Goal: Complete application form

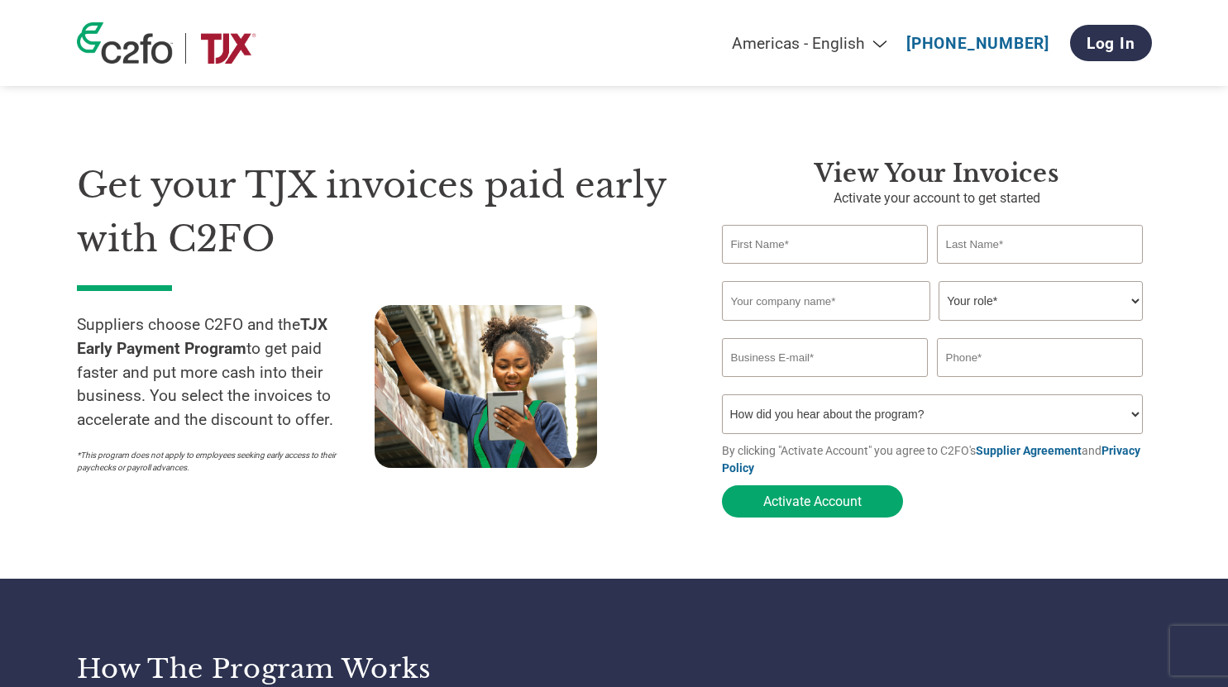
scroll to position [83, 0]
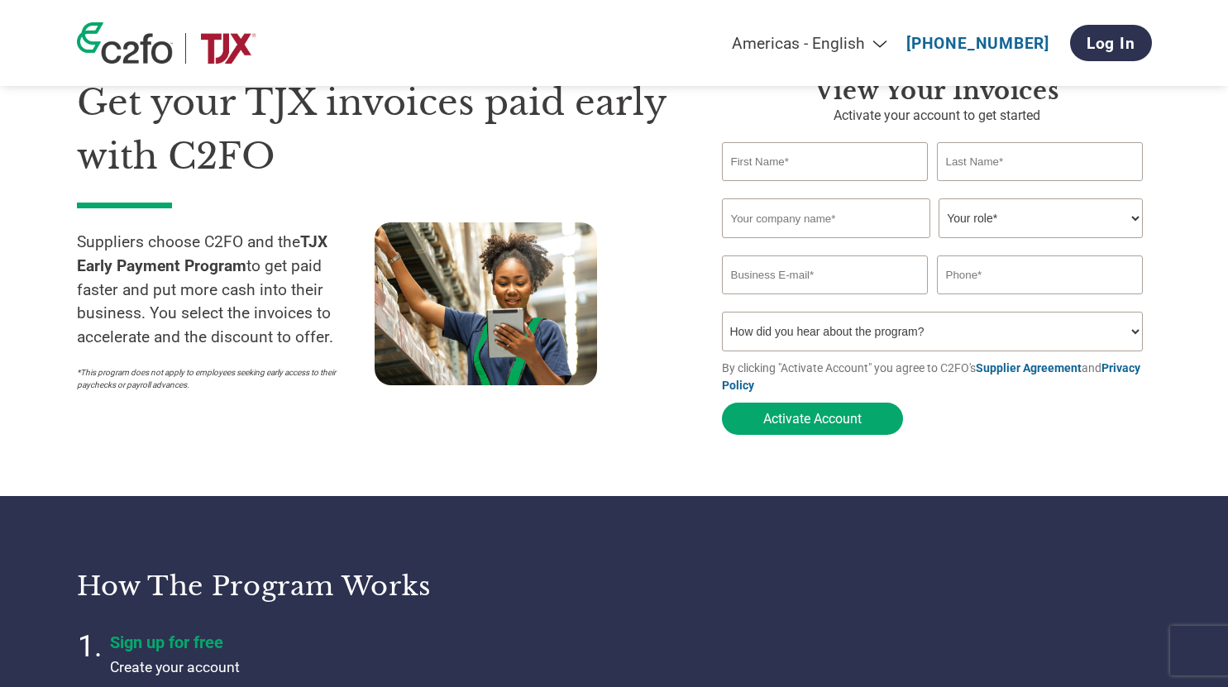
click at [786, 156] on input "text" at bounding box center [825, 161] width 207 height 39
type input "[PERSON_NAME]"
type input "Forma Furniture Sp. z o.o."
click at [1098, 223] on select "Your role* CFO Controller Credit Manager Finance Director Treasurer CEO Preside…" at bounding box center [1040, 218] width 204 height 40
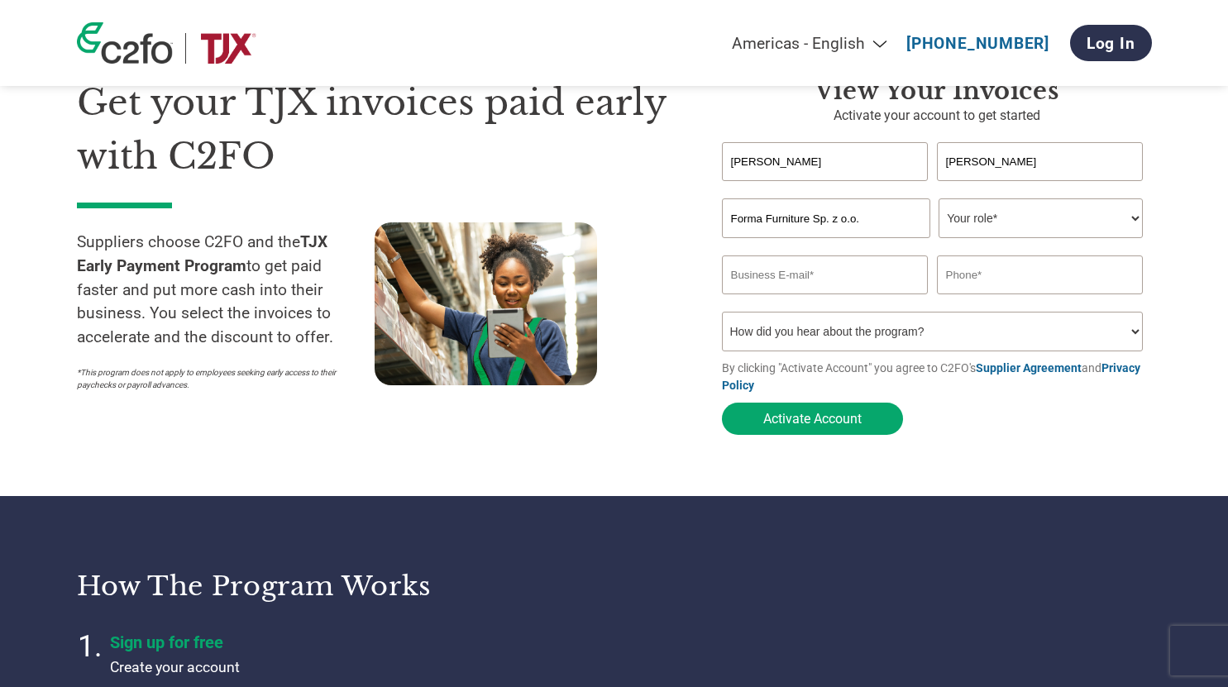
select select "OWNER_FOUNDER"
click at [938, 200] on select "Your role* CFO Controller Credit Manager Finance Director Treasurer CEO Preside…" at bounding box center [1040, 218] width 204 height 40
click at [856, 281] on input "email" at bounding box center [825, 274] width 207 height 39
type input "[EMAIL_ADDRESS][DOMAIN_NAME]"
type input "0048530007272"
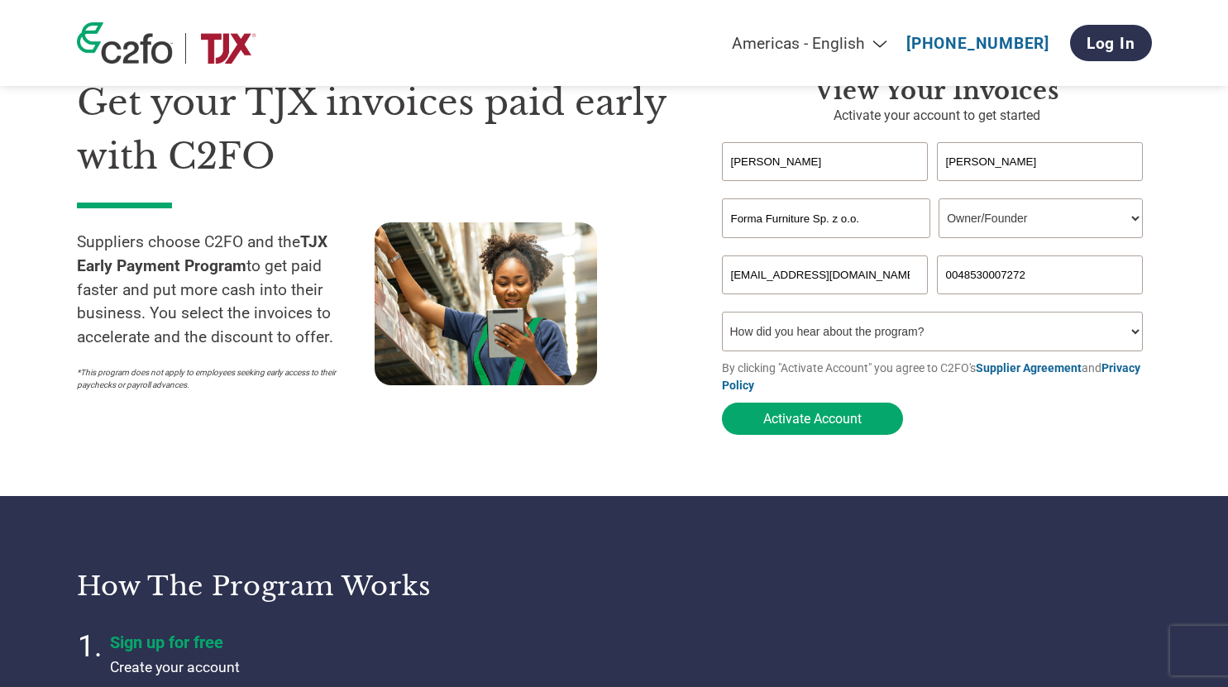
click at [984, 341] on select "How did you hear about the program? Received a letter Email Social Media Online…" at bounding box center [933, 332] width 422 height 40
select select "Email"
click at [722, 317] on select "How did you hear about the program? Received a letter Email Social Media Online…" at bounding box center [933, 332] width 422 height 40
click at [637, 433] on div "Get your TJX invoices paid early with C2FO Suppliers choose C2FO and the TJX Ea…" at bounding box center [387, 259] width 620 height 367
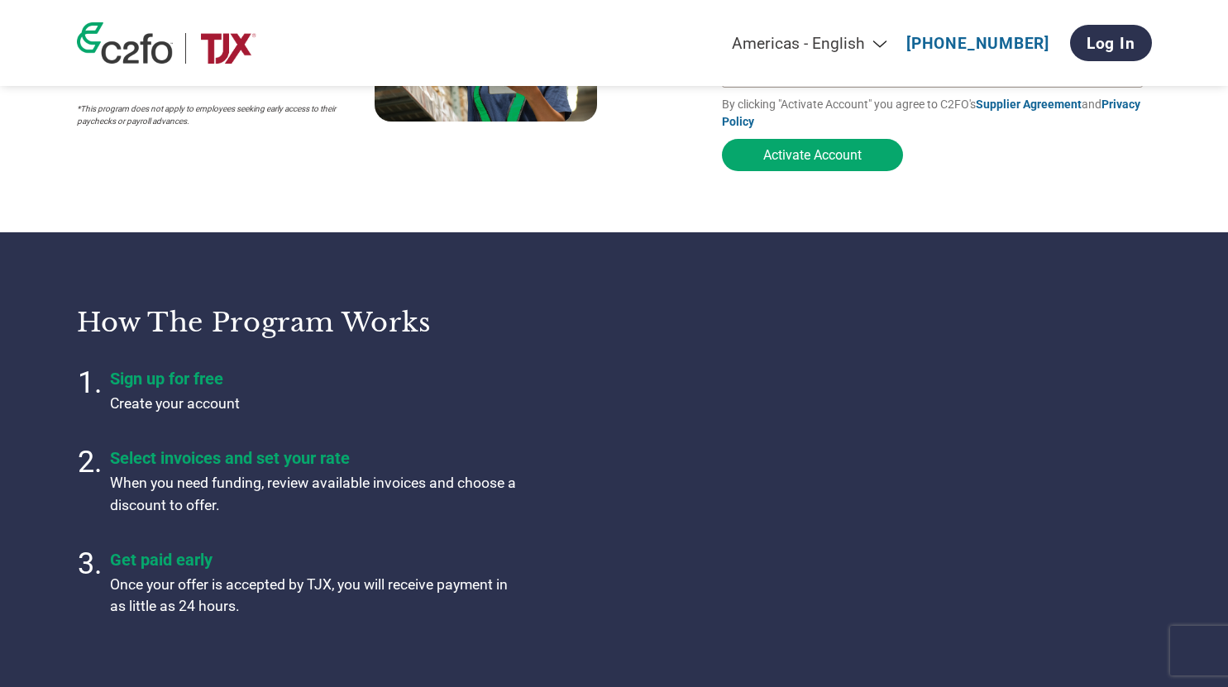
scroll to position [331, 0]
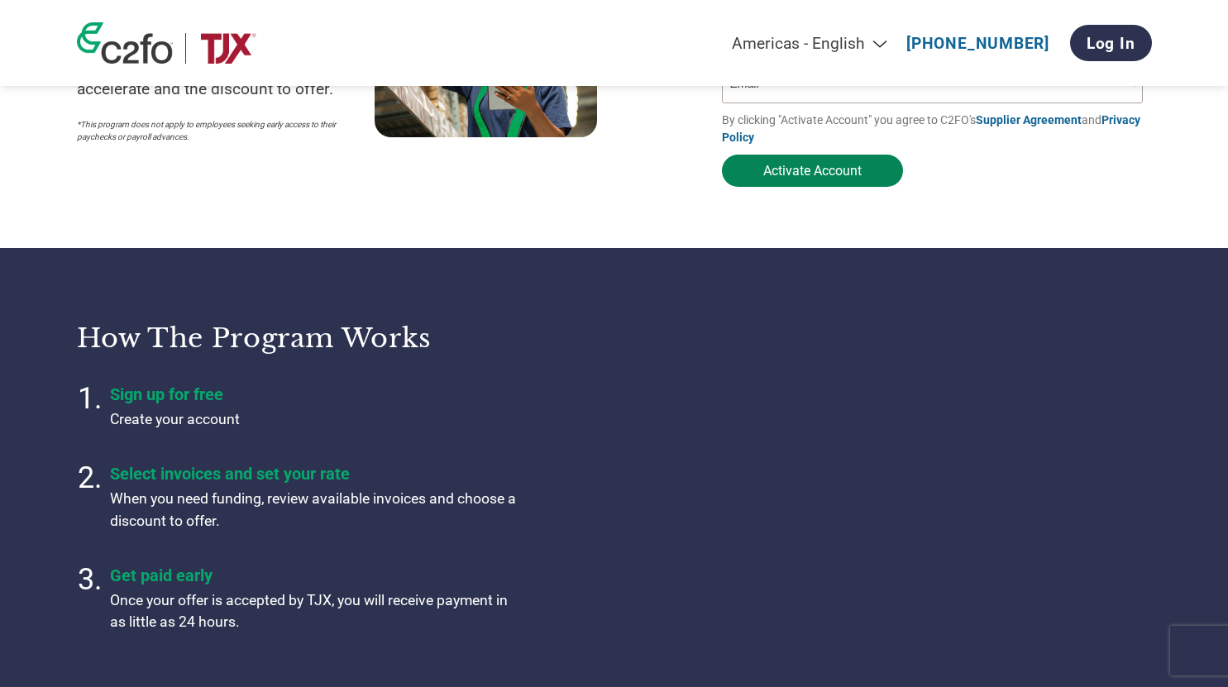
click at [803, 182] on button "Activate Account" at bounding box center [812, 171] width 181 height 32
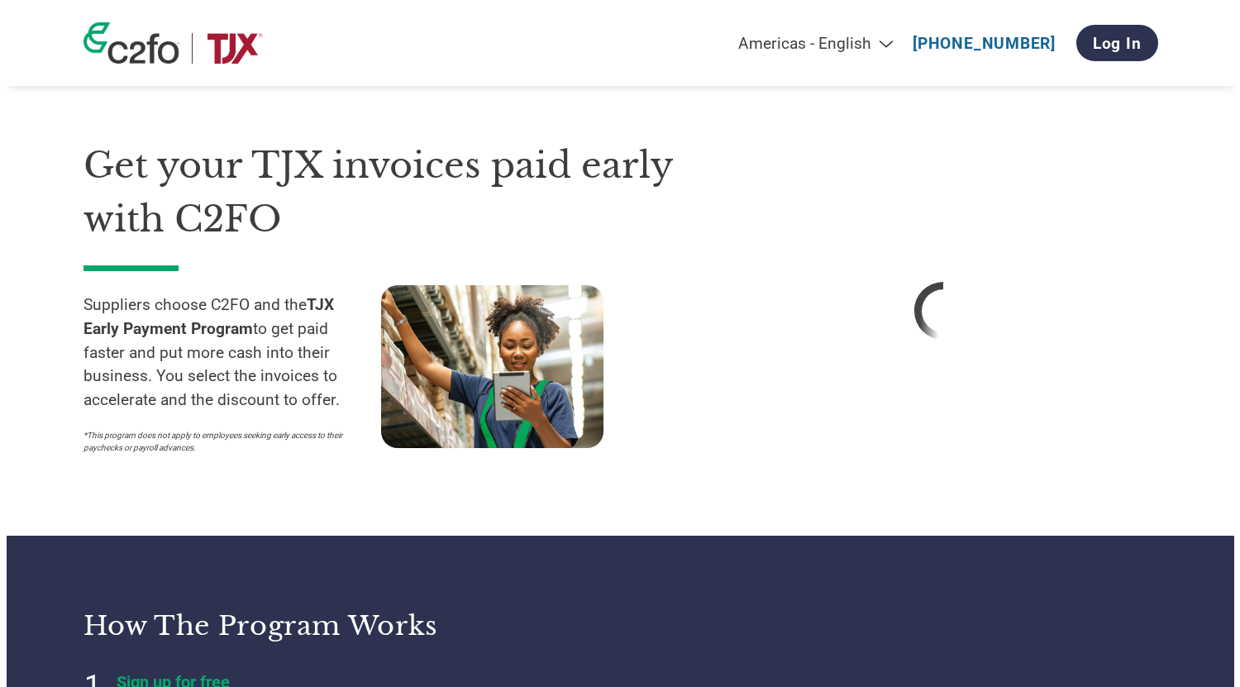
scroll to position [0, 0]
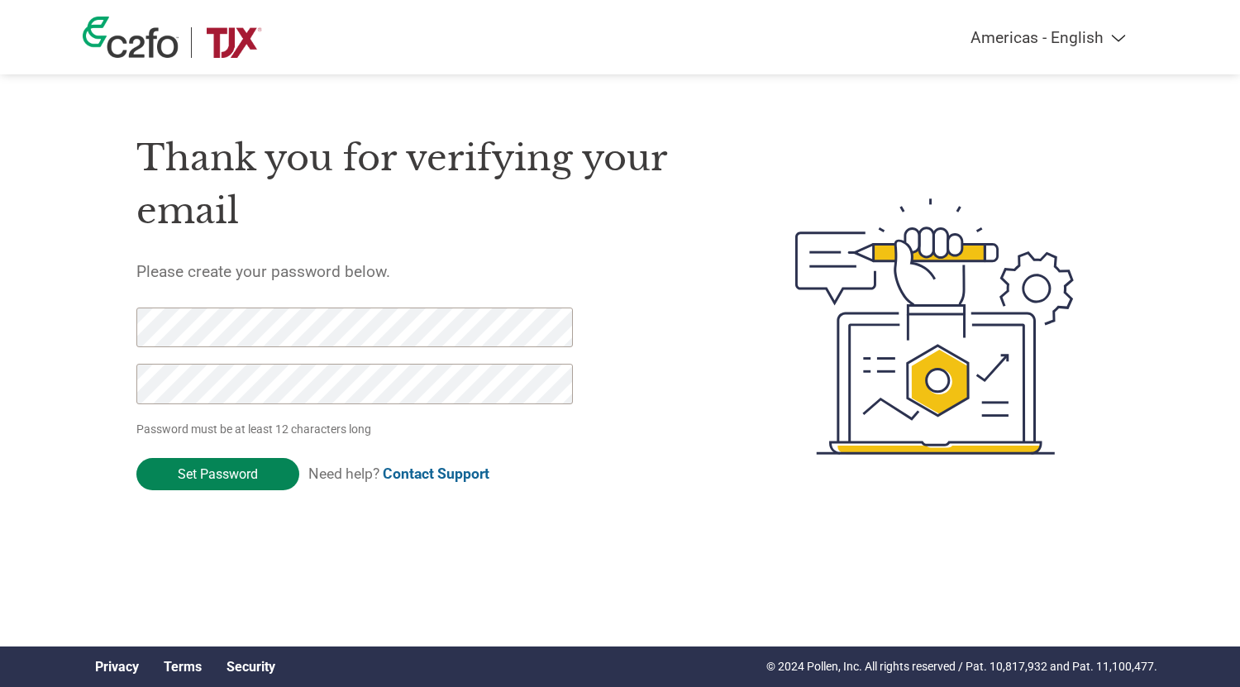
click at [250, 466] on input "Set Password" at bounding box center [217, 474] width 163 height 32
